Goal: Information Seeking & Learning: Learn about a topic

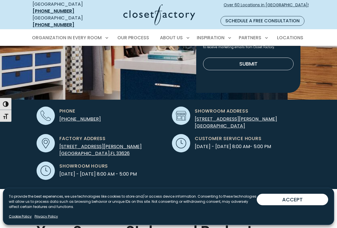
scroll to position [132, 0]
click at [288, 188] on button "ACCEPT" at bounding box center [292, 199] width 71 height 11
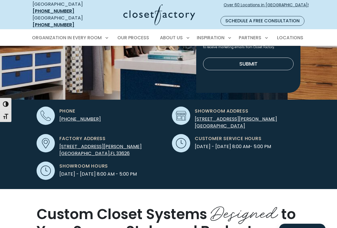
click at [19, 84] on img at bounding box center [168, 22] width 337 height 216
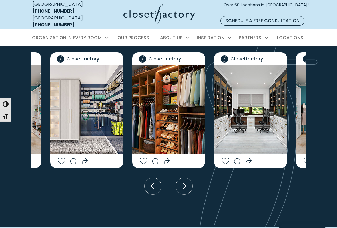
scroll to position [998, 0]
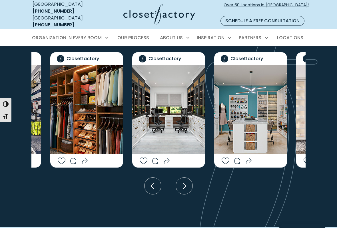
click at [242, 107] on img "Social Grid" at bounding box center [250, 109] width 73 height 89
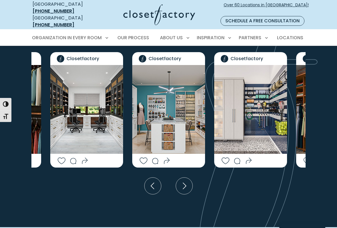
click at [154, 129] on img "Social Grid" at bounding box center [168, 109] width 73 height 89
click at [154, 93] on img "Social Grid" at bounding box center [168, 109] width 73 height 89
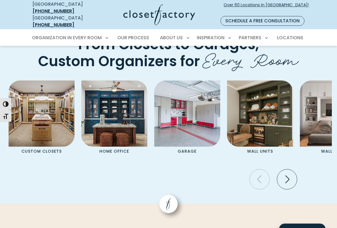
scroll to position [1311, 0]
click at [25, 82] on img "Pages Gallery" at bounding box center [42, 113] width 66 height 66
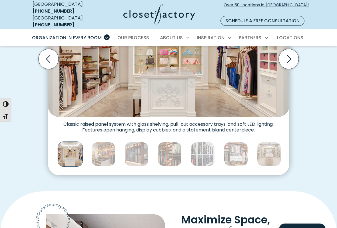
scroll to position [233, 0]
click at [11, 56] on div "Custom Closets for Every Space, Style and Budget Custom walk-in closet with gla…" at bounding box center [168, 62] width 337 height 257
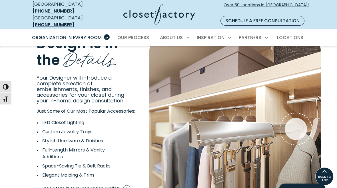
scroll to position [964, 0]
click at [16, 42] on div "Design is in the Details Your Designer will introduce a complete selection of e…" at bounding box center [168, 146] width 337 height 269
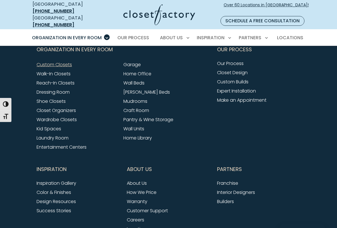
scroll to position [1820, 0]
click at [44, 70] on link "Walk-In Closets" at bounding box center [54, 73] width 34 height 7
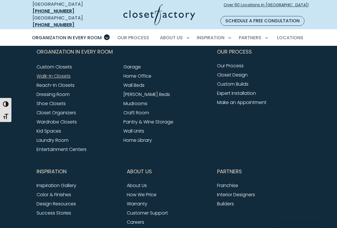
scroll to position [1876, 0]
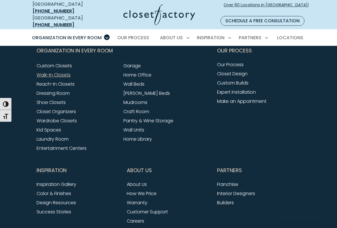
click at [41, 81] on link "Reach-In Closets" at bounding box center [56, 84] width 38 height 7
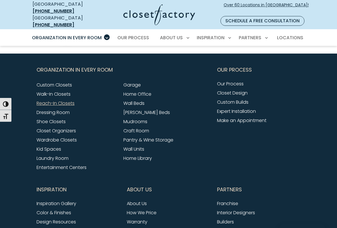
scroll to position [1759, 0]
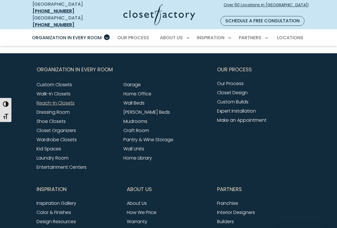
click at [39, 109] on link "Dressing Room" at bounding box center [53, 112] width 33 height 7
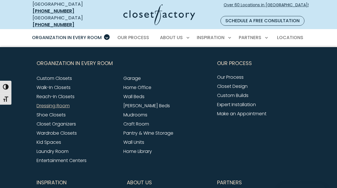
scroll to position [1771, 0]
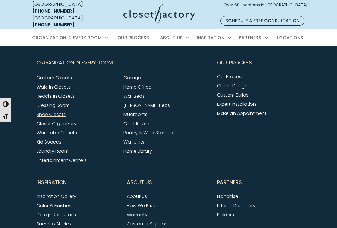
scroll to position [1643, 0]
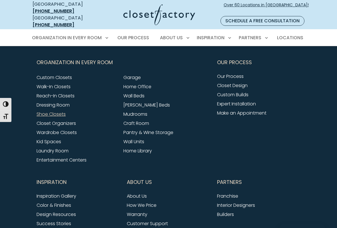
click at [16, 124] on footer "Organization in Every Room Custom Closets Walk-In Closets Reach-In Closets Dres…" at bounding box center [168, 189] width 337 height 286
click at [98, 92] on link "Wall Beds" at bounding box center [134, 95] width 21 height 7
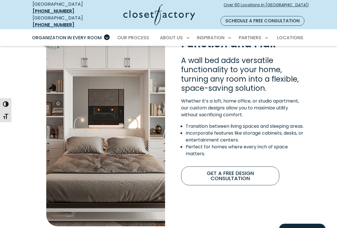
scroll to position [431, 0]
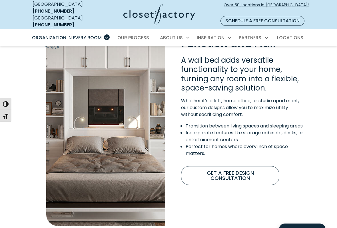
click at [10, 144] on div "Designed for Function and Flair A wall bed adds versatile functionality to your…" at bounding box center [168, 126] width 337 height 246
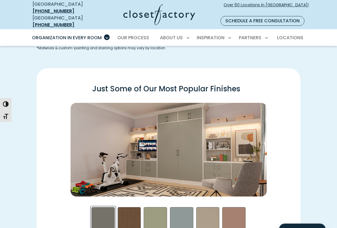
scroll to position [716, 0]
click at [7, 162] on div "Colors & Finishes to Fit Your Home With a wide range of materials, colors, and …" at bounding box center [168, 133] width 337 height 314
click at [8, 165] on div "Colors & Finishes to Fit Your Home With a wide range of materials, colors, and …" at bounding box center [168, 133] width 337 height 314
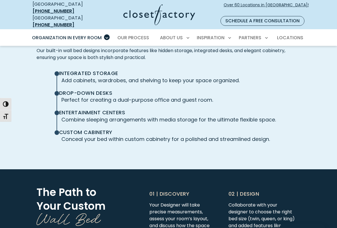
scroll to position [1277, 0]
click at [65, 70] on span "Integrated Storage" at bounding box center [166, 73] width 215 height 6
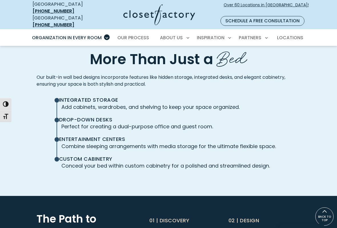
scroll to position [1248, 0]
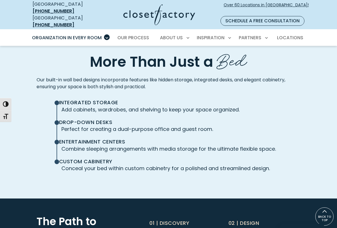
click at [53, 76] on p "Our built-in wall bed designs incorporate features like hidden storage, integra…" at bounding box center [169, 83] width 264 height 14
click at [107, 52] on span "More Than Just a" at bounding box center [151, 61] width 123 height 20
click at [73, 76] on p "Our built-in wall bed designs incorporate features like hidden storage, integra…" at bounding box center [169, 83] width 264 height 14
click at [50, 81] on p "Our built-in wall bed designs incorporate features like hidden storage, integra…" at bounding box center [169, 83] width 264 height 14
click at [63, 99] on span "Integrated Storage" at bounding box center [166, 102] width 215 height 6
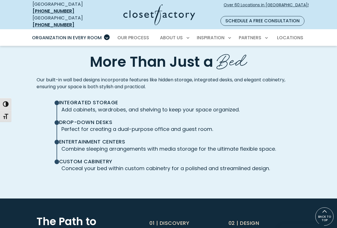
click at [75, 95] on div "Integrated Storage Add cabinets, wardrobes, and shelving to keep your space org…" at bounding box center [168, 138] width 271 height 87
click at [74, 76] on p "Our built-in wall bed designs incorporate features like hidden storage, integra…" at bounding box center [169, 83] width 264 height 14
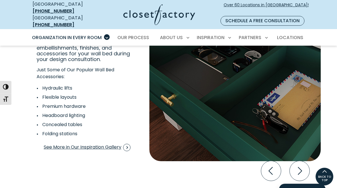
scroll to position [1052, 0]
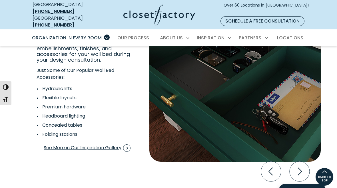
click at [48, 85] on li "Hydraulic lifts" at bounding box center [81, 88] width 88 height 7
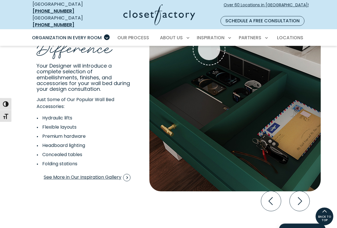
scroll to position [1022, 0]
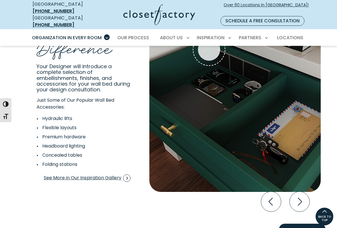
click at [53, 142] on li "Headboard lighting" at bounding box center [81, 145] width 88 height 7
click at [76, 142] on li "Headboard lighting" at bounding box center [81, 145] width 88 height 7
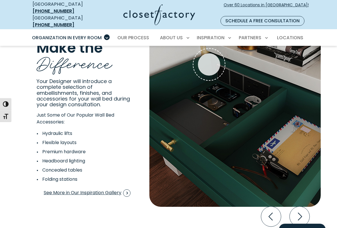
scroll to position [1017, 0]
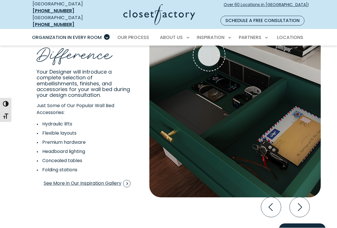
click at [8, 181] on div "Details That Make the Difference Your Designer will introduce a complete select…" at bounding box center [168, 124] width 337 height 269
click at [51, 121] on li "Hydraulic lifts" at bounding box center [81, 124] width 88 height 7
click at [51, 121] on ul "Hydraulic lifts Flexible layouts Premium hardware Headboard lighting Concealed …" at bounding box center [90, 147] width 106 height 53
click at [46, 121] on ul "Hydraulic lifts Flexible layouts Premium hardware Headboard lighting Concealed …" at bounding box center [90, 147] width 106 height 53
click at [47, 121] on ul "Hydraulic lifts Flexible layouts Premium hardware Headboard lighting Concealed …" at bounding box center [90, 147] width 106 height 53
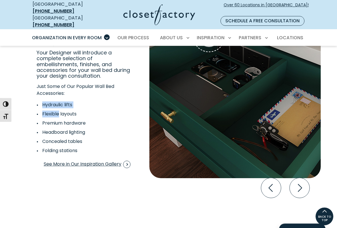
scroll to position [1036, 0]
copy div "Hydraulic lifts Flexible"
click at [233, 188] on div "Details That Make the Difference Your Designer will introduce a complete select…" at bounding box center [168, 104] width 337 height 269
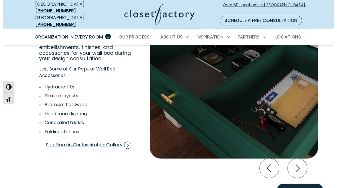
scroll to position [1052, 0]
